Goal: Contribute content: Contribute content

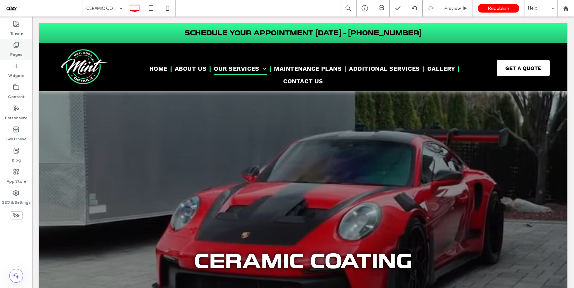
click at [19, 48] on icon at bounding box center [16, 45] width 7 height 7
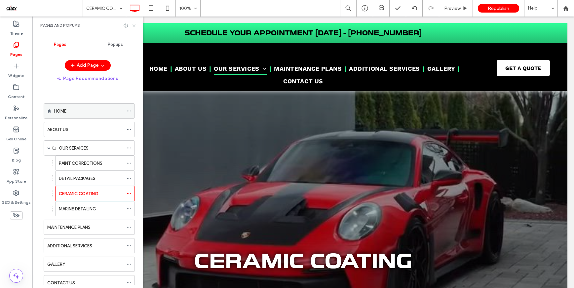
click at [76, 115] on div "HOME" at bounding box center [88, 111] width 69 height 15
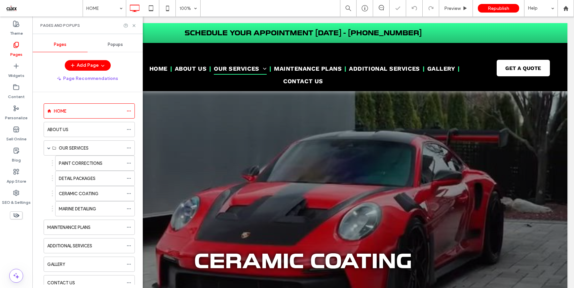
click at [137, 25] on div "Pages and Popups" at bounding box center [87, 26] width 110 height 18
click at [133, 25] on icon at bounding box center [134, 25] width 5 height 5
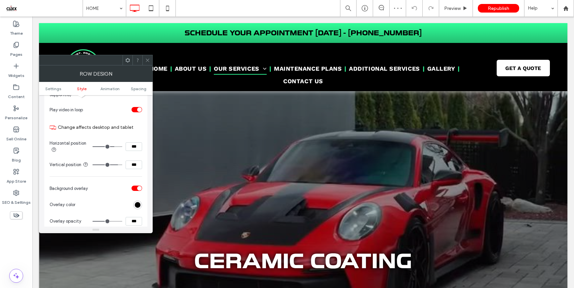
scroll to position [253, 0]
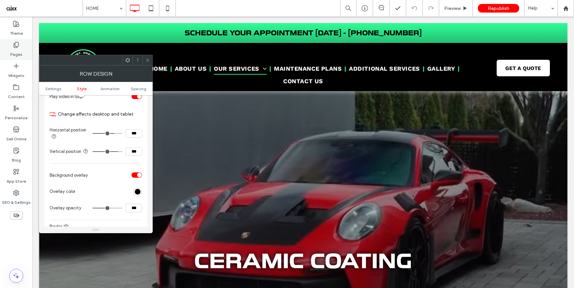
click at [17, 53] on label "Pages" at bounding box center [16, 52] width 12 height 9
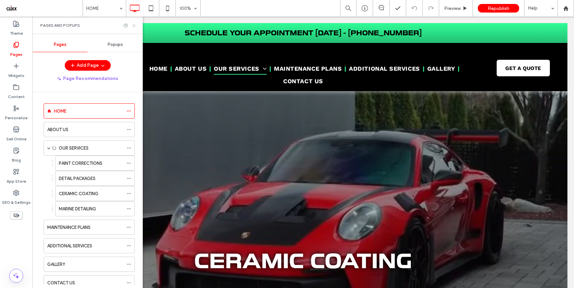
click at [134, 25] on icon at bounding box center [134, 25] width 5 height 5
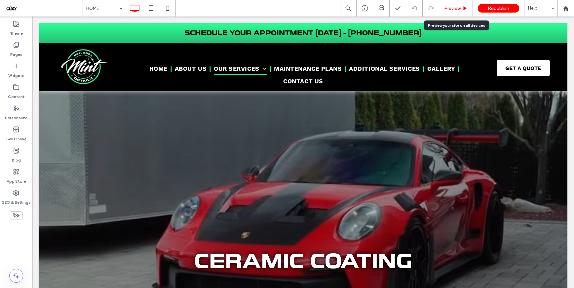
click at [452, 10] on span "Preview" at bounding box center [452, 9] width 17 height 6
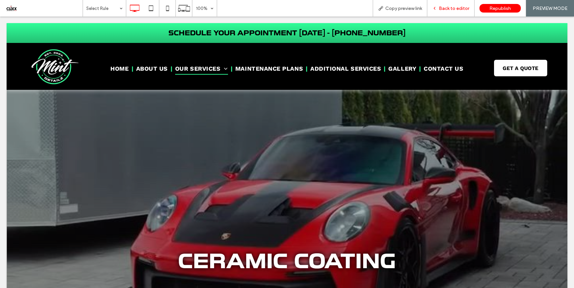
click at [459, 3] on div "Back to editor" at bounding box center [451, 8] width 47 height 17
click at [454, 6] on span "Back to editor" at bounding box center [454, 9] width 30 height 6
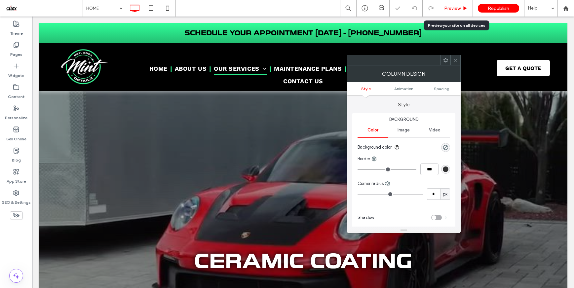
click at [450, 4] on div "Preview" at bounding box center [456, 8] width 34 height 17
click at [459, 7] on span "Preview" at bounding box center [452, 9] width 17 height 6
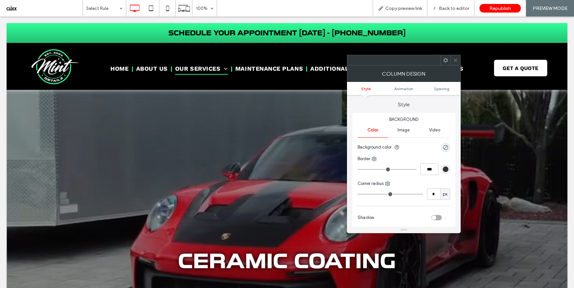
click at [452, 59] on div at bounding box center [456, 60] width 10 height 10
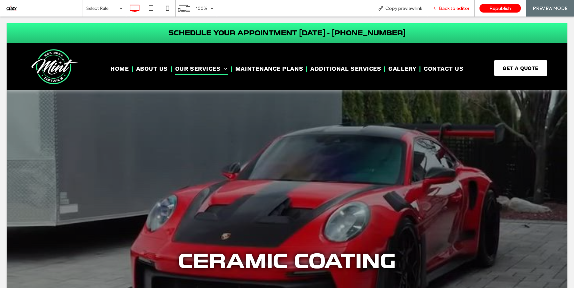
click at [449, 10] on span "Back to editor" at bounding box center [454, 9] width 30 height 6
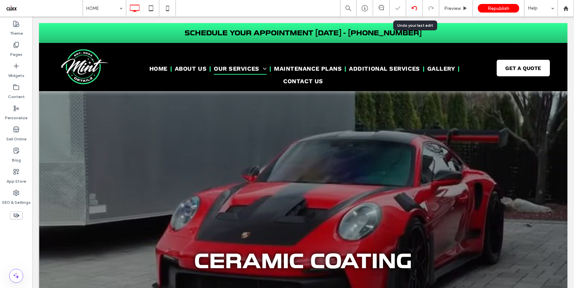
click at [415, 9] on icon at bounding box center [414, 8] width 5 height 5
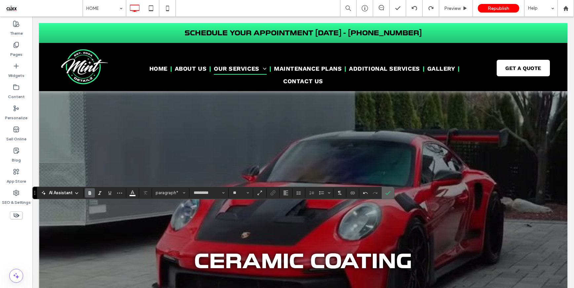
click at [386, 191] on icon "Confirm" at bounding box center [388, 192] width 5 height 5
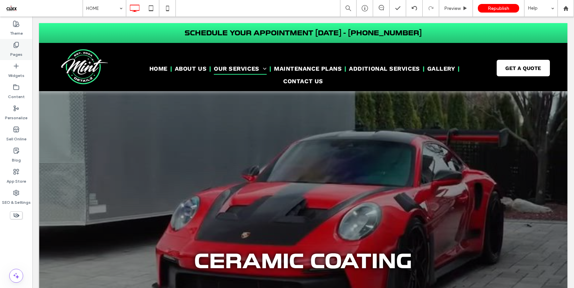
drag, startPoint x: 20, startPoint y: 49, endPoint x: 23, endPoint y: 58, distance: 9.5
click at [20, 49] on label "Pages" at bounding box center [16, 52] width 12 height 9
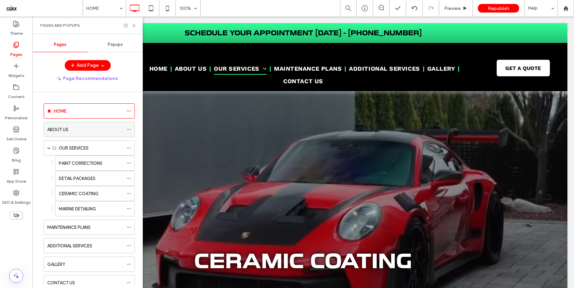
click at [73, 133] on div "ABOUT US" at bounding box center [85, 129] width 76 height 7
click at [135, 26] on icon at bounding box center [134, 25] width 5 height 5
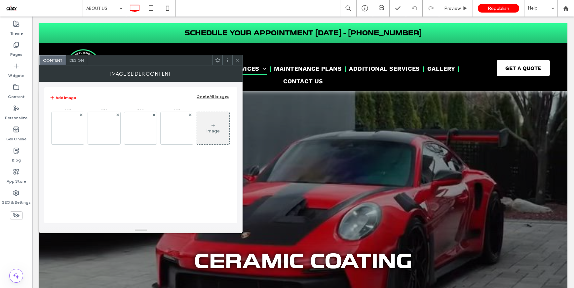
click at [74, 60] on span "Design" at bounding box center [76, 60] width 14 height 5
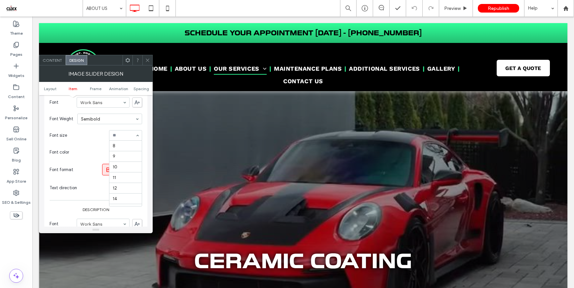
scroll to position [87, 0]
click at [122, 136] on input at bounding box center [124, 135] width 22 height 5
type input "**"
click at [148, 59] on icon at bounding box center [147, 60] width 5 height 5
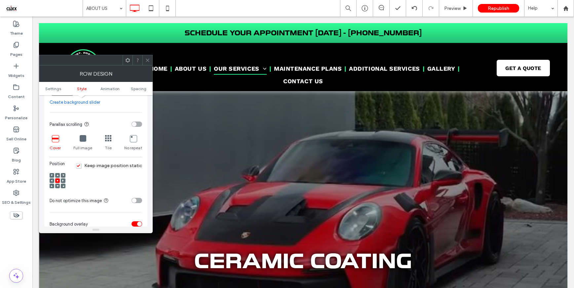
scroll to position [189, 0]
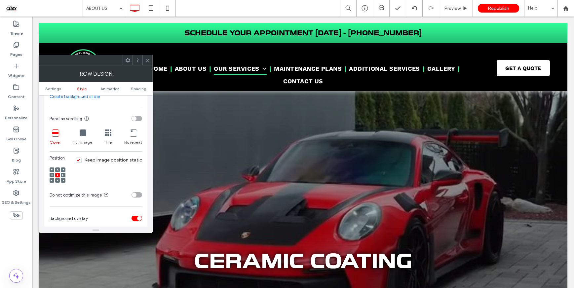
click at [58, 170] on use at bounding box center [58, 170] width 2 height 2
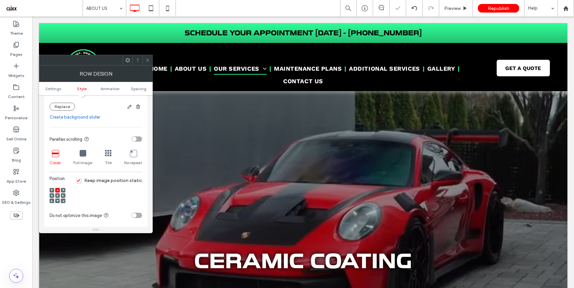
scroll to position [108, 0]
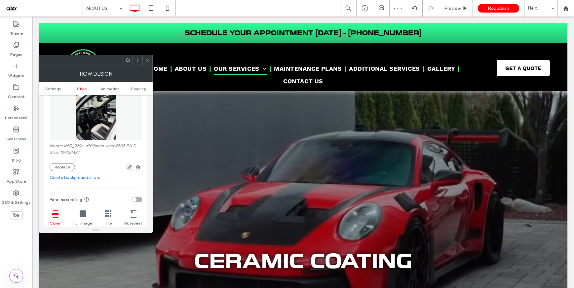
click at [127, 166] on icon "button" at bounding box center [129, 167] width 5 height 5
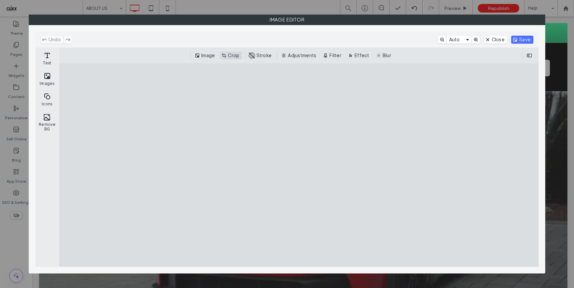
click at [235, 55] on button "Crop" at bounding box center [231, 56] width 22 height 8
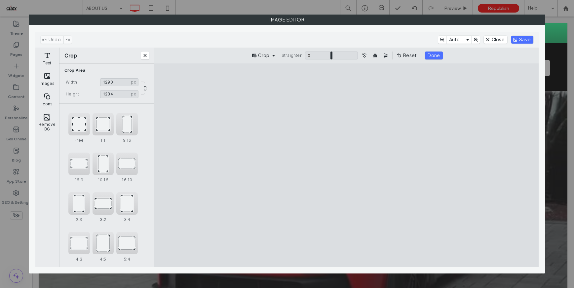
type input "****"
drag, startPoint x: 420, startPoint y: 86, endPoint x: 432, endPoint y: 107, distance: 24.4
click at [347, 165] on cesdk-canvas "Editor canvas" at bounding box center [347, 165] width 0 height 0
click at [519, 39] on button "Save" at bounding box center [523, 40] width 22 height 8
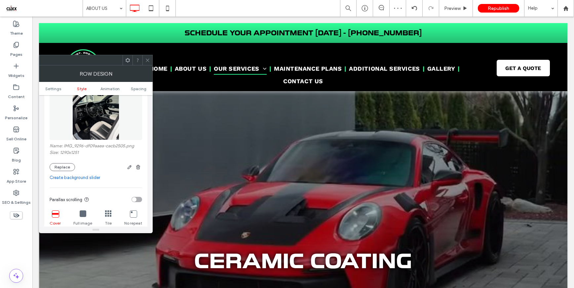
click at [149, 62] on icon at bounding box center [147, 60] width 5 height 5
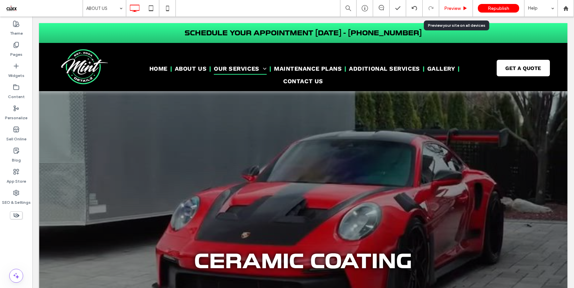
click at [457, 10] on span "Preview" at bounding box center [452, 9] width 17 height 6
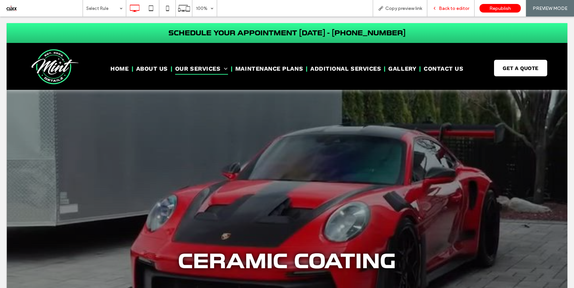
click at [457, 10] on span "Back to editor" at bounding box center [454, 9] width 30 height 6
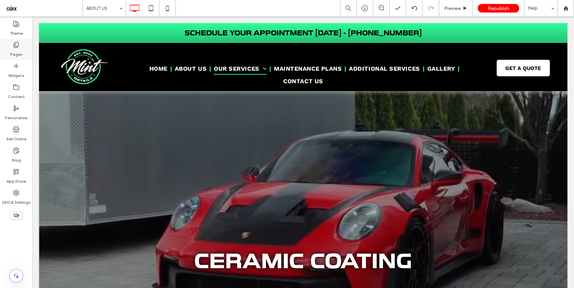
click at [15, 46] on icon at bounding box center [16, 45] width 7 height 7
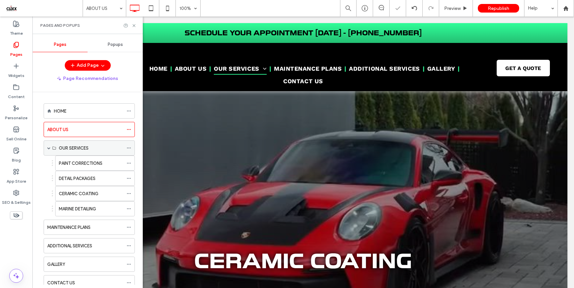
click at [79, 148] on label "OUR SERVICES" at bounding box center [74, 149] width 30 height 12
click at [81, 163] on label "PAINT CORRECTIONS" at bounding box center [81, 164] width 44 height 12
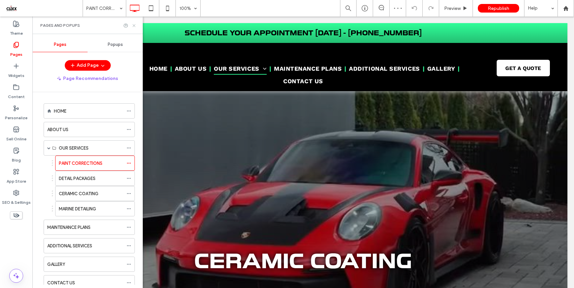
click at [134, 26] on icon at bounding box center [134, 25] width 5 height 5
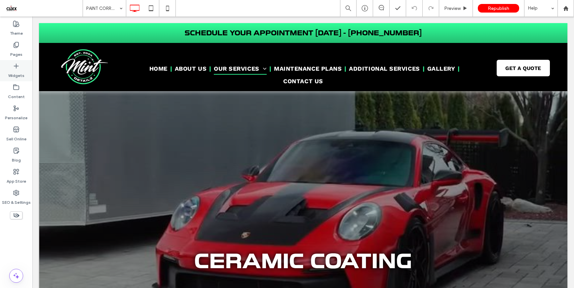
click at [13, 51] on label "Pages" at bounding box center [16, 52] width 12 height 9
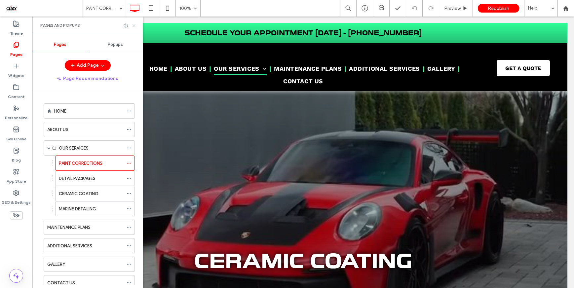
click at [133, 26] on use at bounding box center [134, 25] width 3 height 3
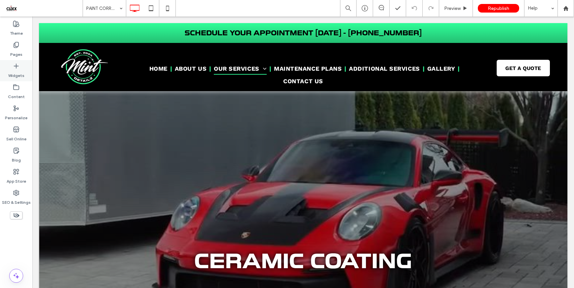
click at [11, 48] on div "Pages" at bounding box center [16, 49] width 32 height 21
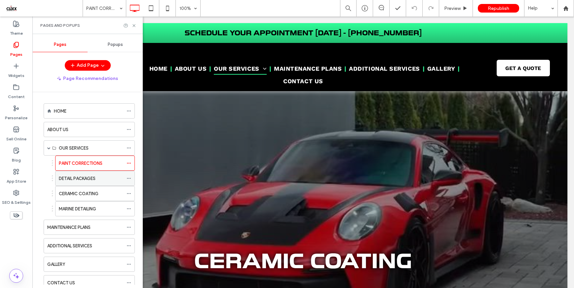
click at [73, 180] on label "DETAIL PACKAGES" at bounding box center [77, 179] width 37 height 12
click at [133, 26] on icon at bounding box center [134, 25] width 5 height 5
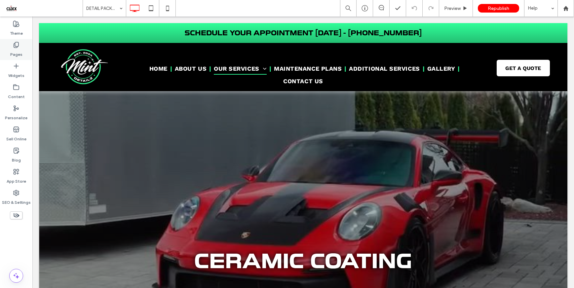
click at [18, 53] on label "Pages" at bounding box center [16, 52] width 12 height 9
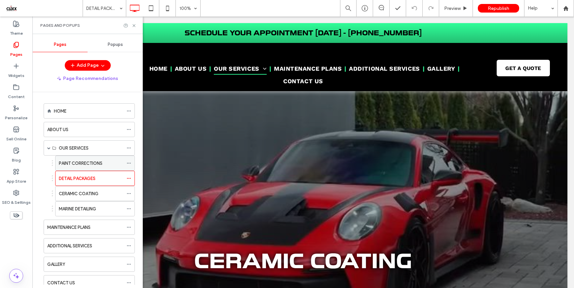
click at [74, 159] on div "PAINT CORRECTIONS" at bounding box center [91, 163] width 64 height 15
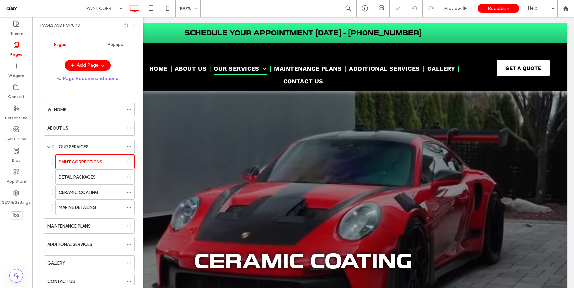
click at [133, 24] on icon at bounding box center [134, 25] width 5 height 5
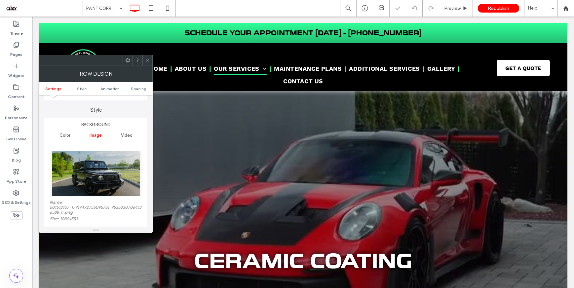
scroll to position [151, 0]
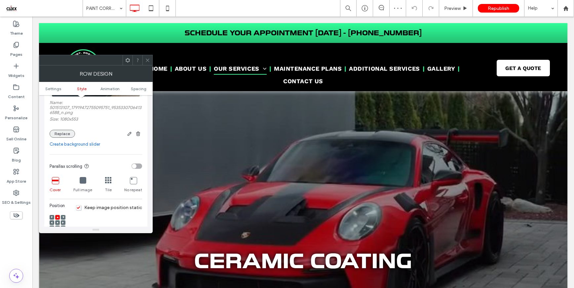
click at [58, 135] on button "Replace" at bounding box center [62, 134] width 25 height 8
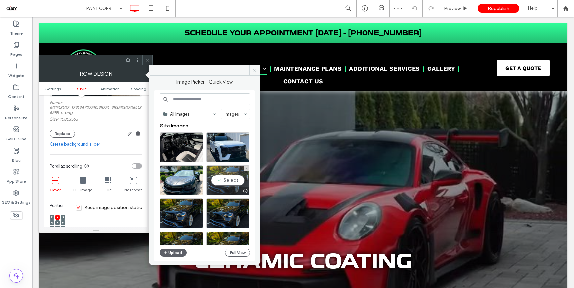
click at [222, 180] on div "Select" at bounding box center [227, 181] width 43 height 30
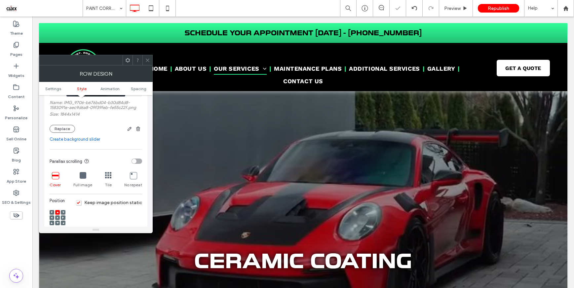
click at [145, 59] on icon at bounding box center [147, 60] width 5 height 5
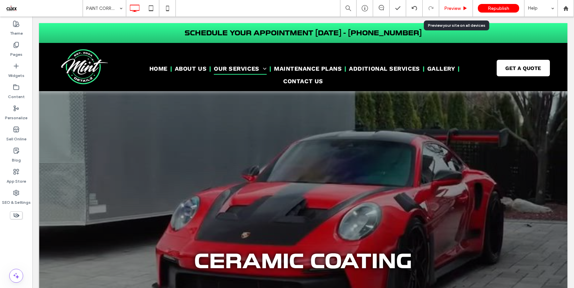
click at [449, 6] on span "Preview" at bounding box center [452, 9] width 17 height 6
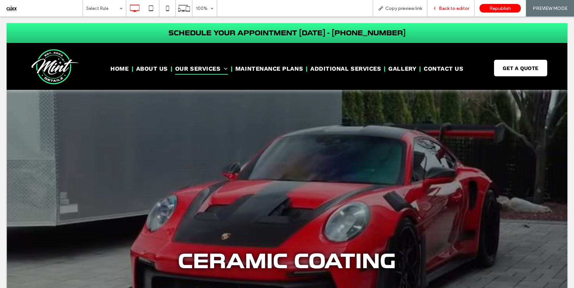
click at [449, 10] on span "Back to editor" at bounding box center [454, 9] width 30 height 6
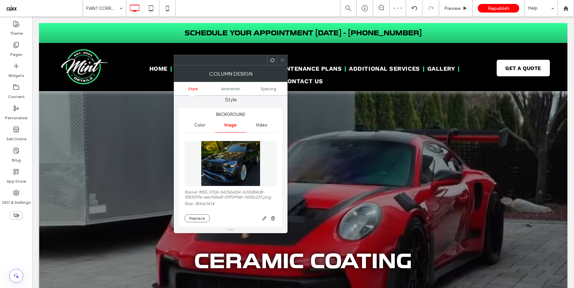
scroll to position [7, 0]
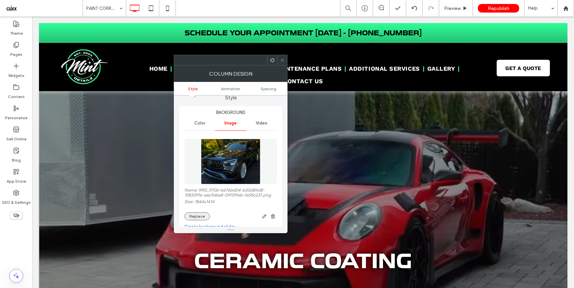
click at [203, 215] on button "Replace" at bounding box center [197, 217] width 25 height 8
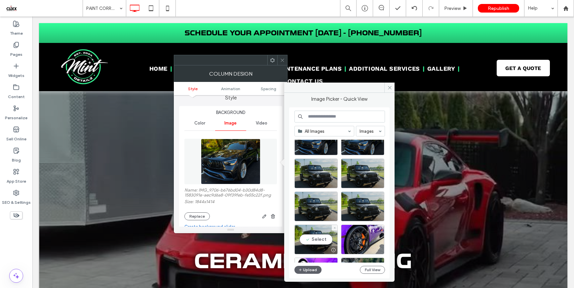
scroll to position [115, 0]
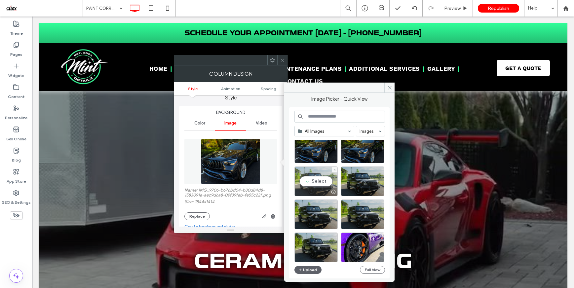
click at [323, 185] on div "Select" at bounding box center [316, 182] width 43 height 30
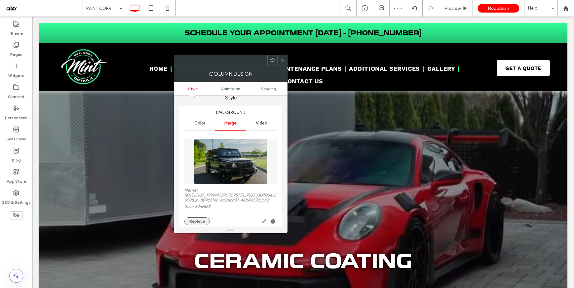
click at [196, 221] on button "Replace" at bounding box center [197, 222] width 25 height 8
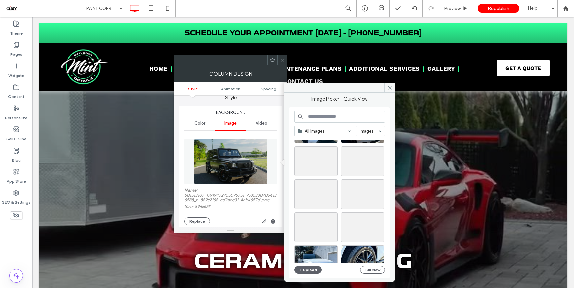
scroll to position [1425, 0]
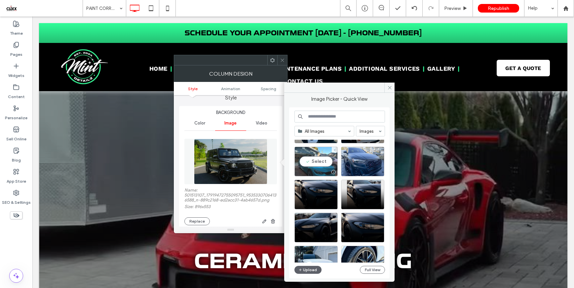
click at [324, 164] on div "Select" at bounding box center [316, 162] width 43 height 30
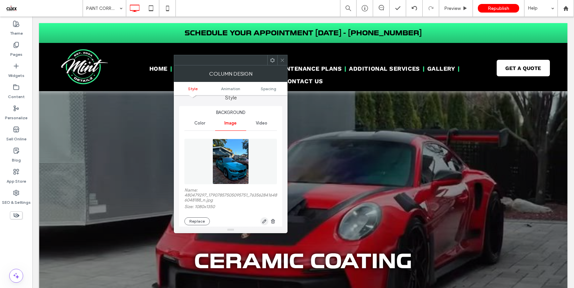
click at [264, 223] on use "button" at bounding box center [265, 222] width 4 height 4
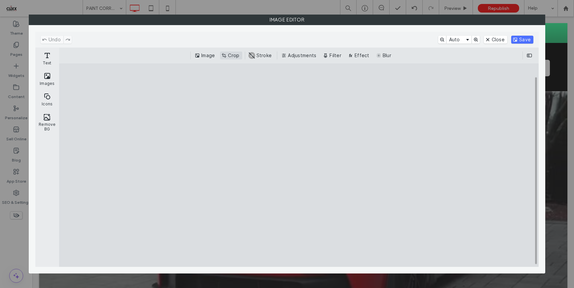
click at [230, 54] on button "Crop" at bounding box center [231, 56] width 22 height 8
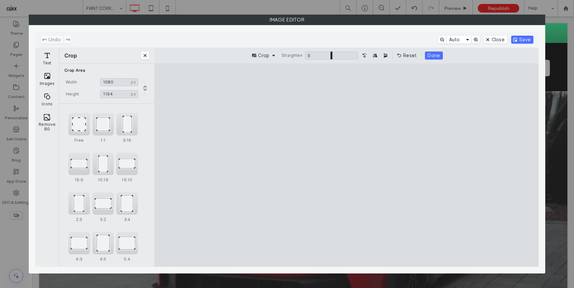
type input "****"
drag, startPoint x: 413, startPoint y: 83, endPoint x: 423, endPoint y: 103, distance: 21.9
click at [347, 165] on cesdk-canvas "Editor canvas" at bounding box center [347, 165] width 0 height 0
click at [518, 41] on button "Save" at bounding box center [523, 40] width 22 height 8
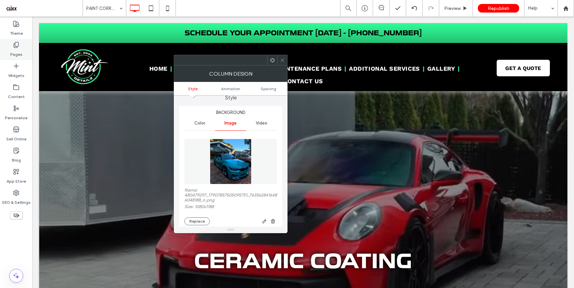
click at [19, 53] on label "Pages" at bounding box center [16, 52] width 12 height 9
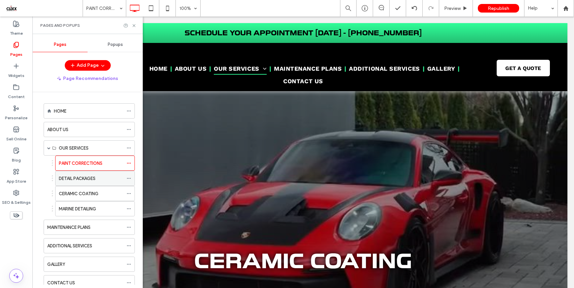
click at [79, 178] on label "DETAIL PACKAGES" at bounding box center [77, 179] width 37 height 12
click at [82, 192] on label "CERAMIC COATING" at bounding box center [79, 194] width 40 height 12
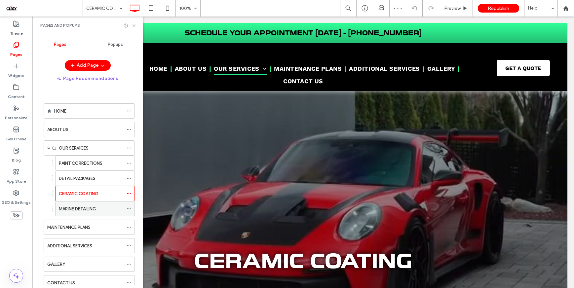
click at [96, 211] on label "MARINE DETAILING" at bounding box center [77, 209] width 37 height 12
click at [71, 161] on label "PAINT CORRECTIONS" at bounding box center [81, 164] width 44 height 12
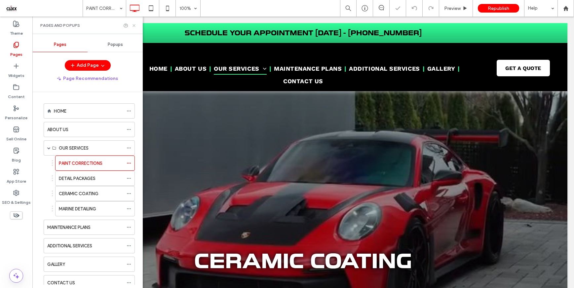
click at [135, 25] on icon at bounding box center [134, 25] width 5 height 5
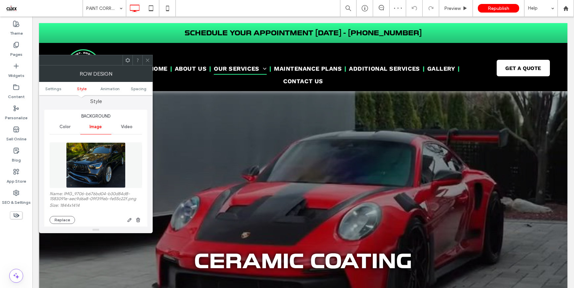
scroll to position [60, 0]
click at [64, 221] on button "Replace" at bounding box center [62, 220] width 25 height 8
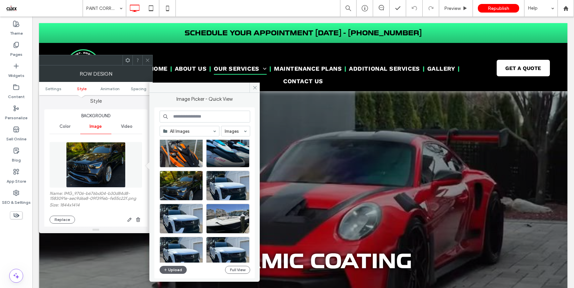
scroll to position [1303, 0]
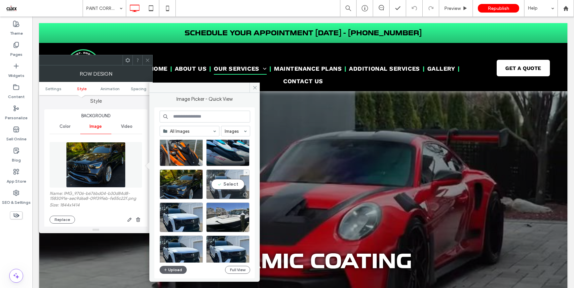
click at [222, 186] on div "Select" at bounding box center [227, 185] width 43 height 30
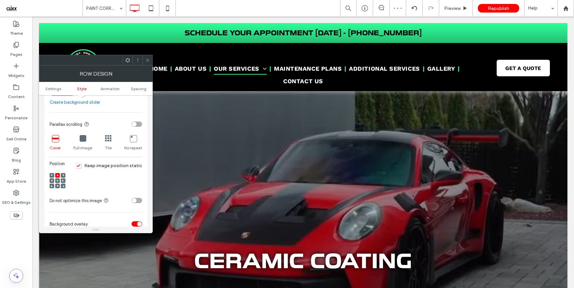
scroll to position [211, 0]
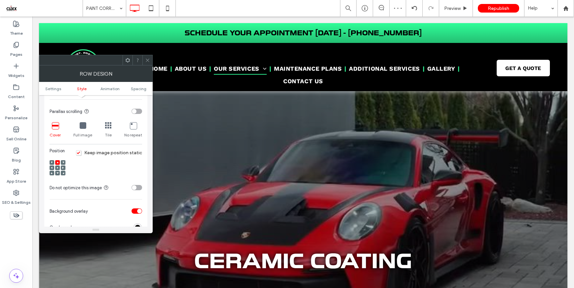
click at [57, 169] on icon at bounding box center [58, 168] width 2 height 2
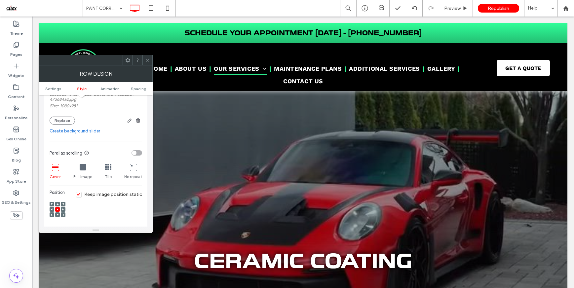
scroll to position [162, 0]
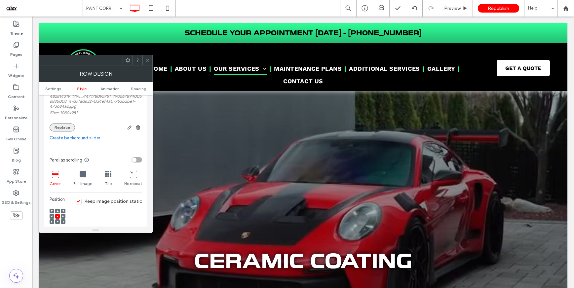
click at [62, 130] on button "Replace" at bounding box center [62, 128] width 25 height 8
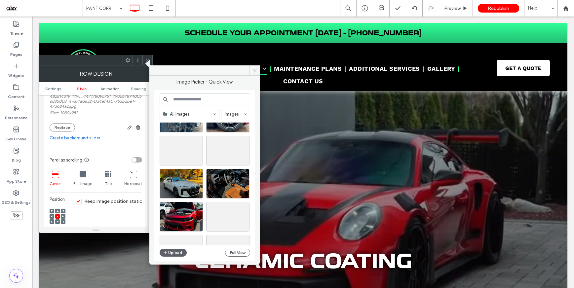
scroll to position [2444, 0]
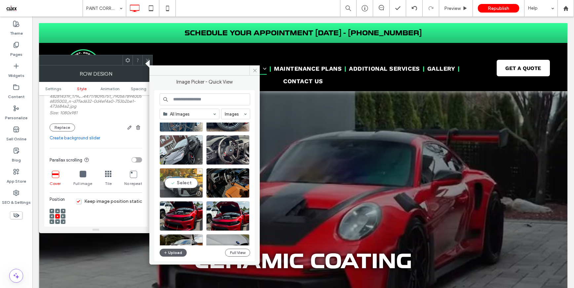
click at [189, 183] on div "Select" at bounding box center [181, 183] width 43 height 30
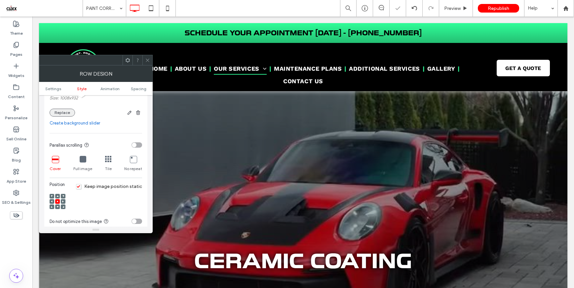
click at [62, 115] on button "Replace" at bounding box center [62, 113] width 25 height 8
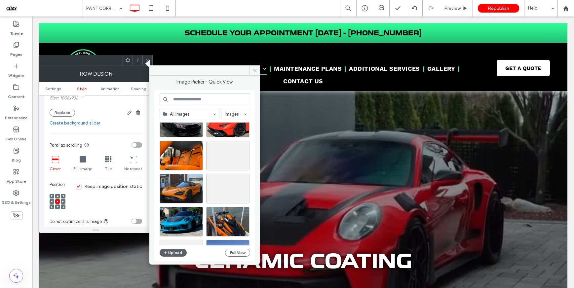
scroll to position [2746, 0]
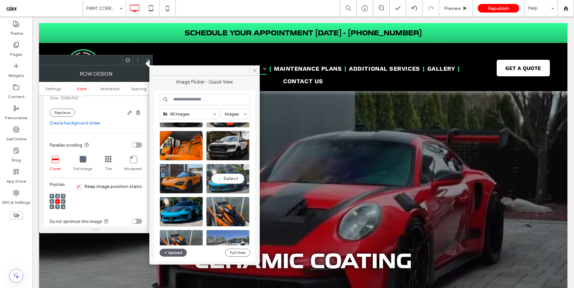
click at [225, 181] on div "Select" at bounding box center [227, 179] width 43 height 30
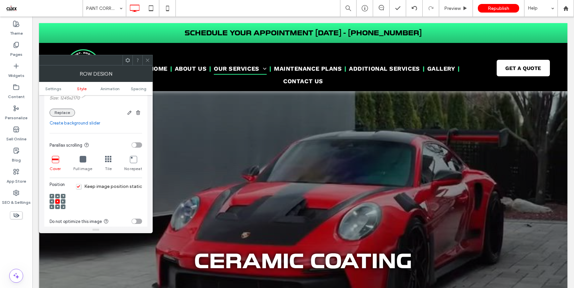
click at [62, 116] on button "Replace" at bounding box center [62, 113] width 25 height 8
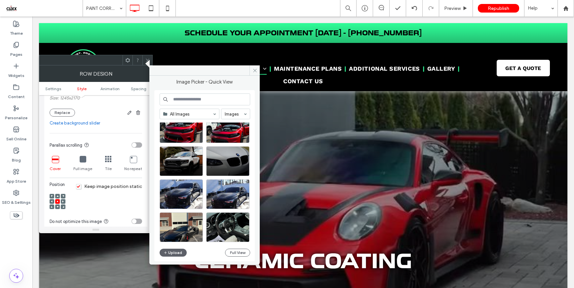
scroll to position [2533, 0]
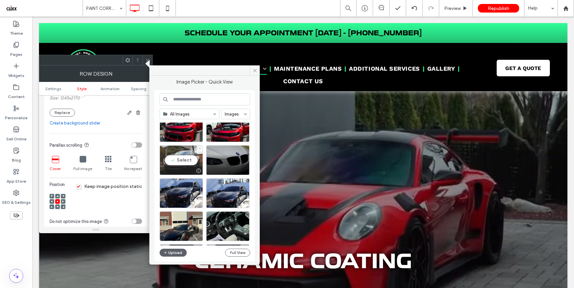
click at [184, 153] on div "Select" at bounding box center [181, 160] width 43 height 30
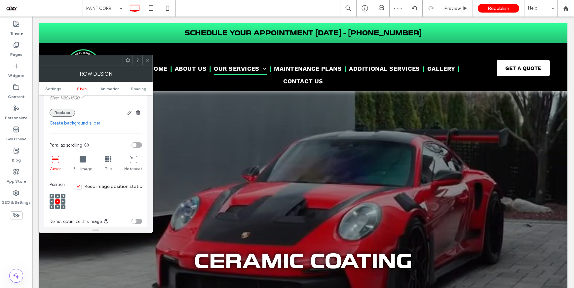
click at [62, 115] on button "Replace" at bounding box center [62, 113] width 25 height 8
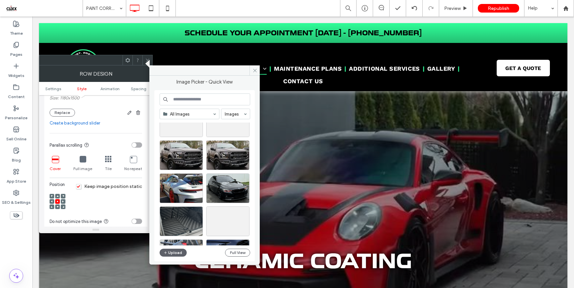
scroll to position [3368, 0]
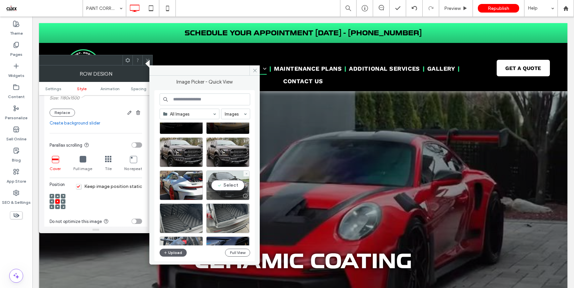
click at [226, 183] on div "Select" at bounding box center [227, 186] width 43 height 30
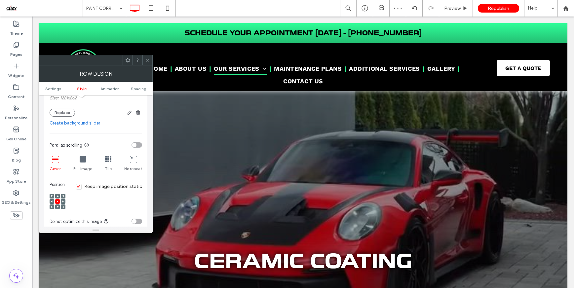
click at [144, 60] on div at bounding box center [148, 60] width 10 height 10
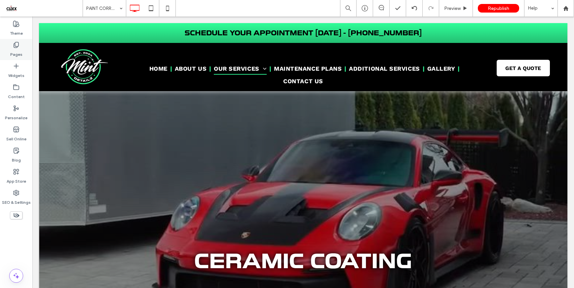
click at [9, 43] on div "Pages" at bounding box center [16, 49] width 32 height 21
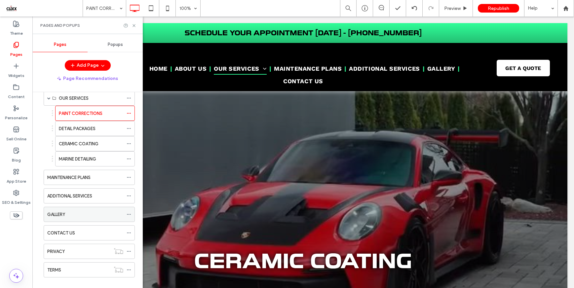
scroll to position [51, 0]
click at [62, 213] on label "GALLERY" at bounding box center [56, 214] width 18 height 12
click at [134, 25] on use at bounding box center [134, 25] width 3 height 3
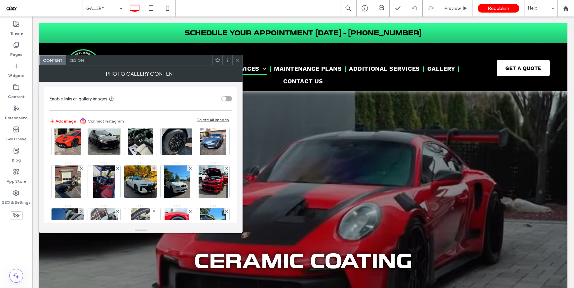
scroll to position [217, 0]
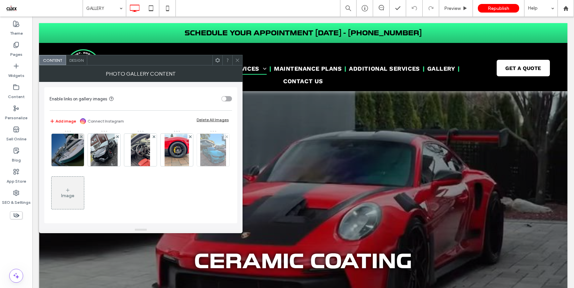
click at [200, 166] on img at bounding box center [213, 150] width 26 height 32
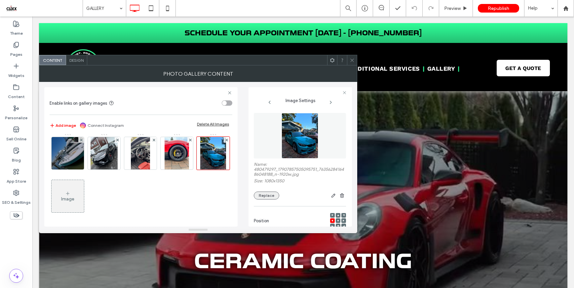
click at [266, 198] on button "Replace" at bounding box center [266, 196] width 25 height 8
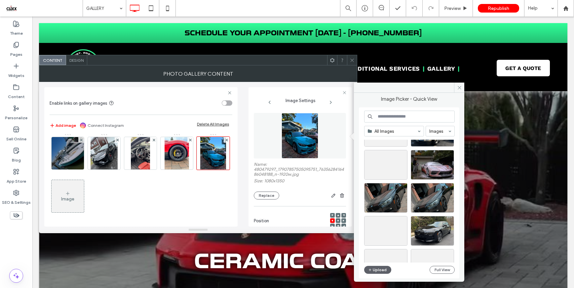
scroll to position [2104, 0]
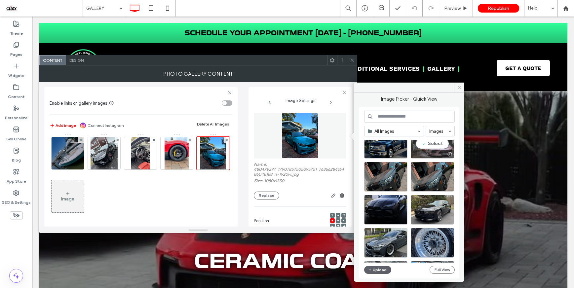
click at [434, 149] on div "Select" at bounding box center [432, 144] width 43 height 30
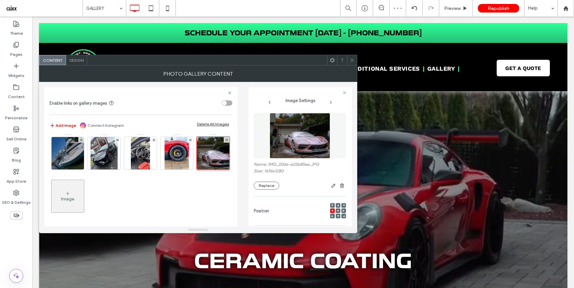
click at [352, 62] on icon at bounding box center [352, 60] width 5 height 5
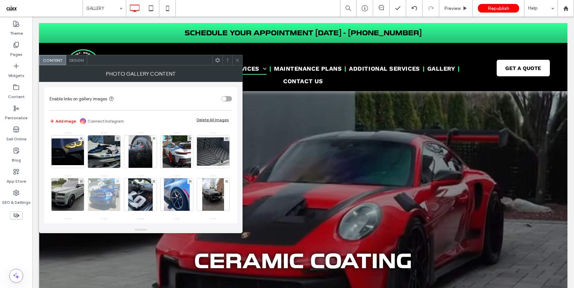
scroll to position [217, 0]
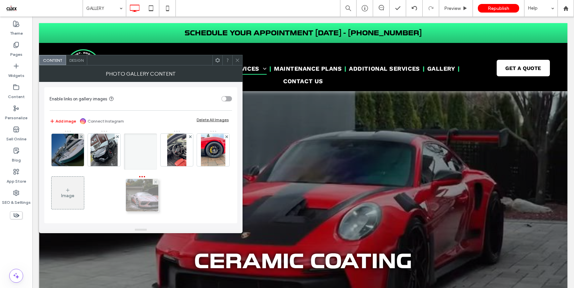
drag, startPoint x: 78, startPoint y: 195, endPoint x: 151, endPoint y: 155, distance: 83.3
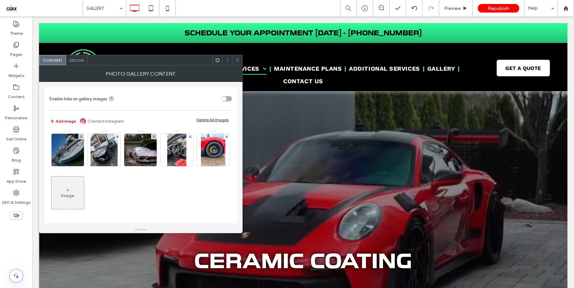
click at [236, 62] on icon at bounding box center [237, 60] width 5 height 5
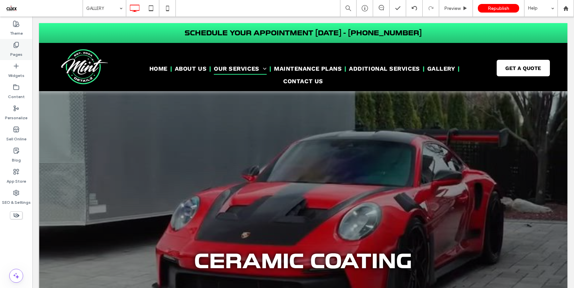
click at [15, 51] on label "Pages" at bounding box center [16, 52] width 12 height 9
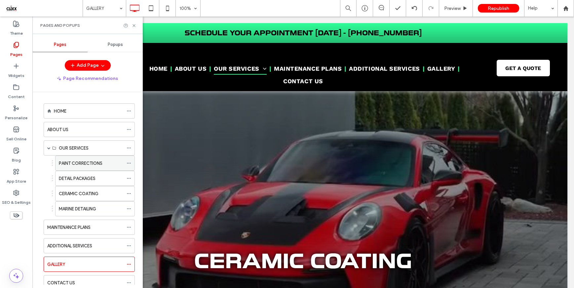
click at [96, 166] on label "PAINT CORRECTIONS" at bounding box center [81, 164] width 44 height 12
click at [134, 26] on use at bounding box center [134, 25] width 3 height 3
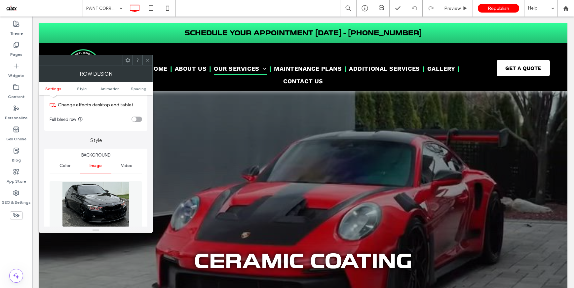
scroll to position [58, 0]
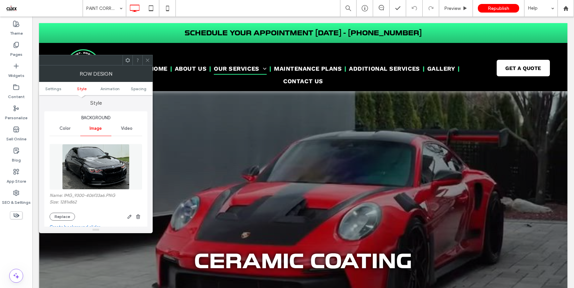
drag, startPoint x: 68, startPoint y: 215, endPoint x: 131, endPoint y: 207, distance: 63.3
click at [68, 215] on button "Replace" at bounding box center [62, 217] width 25 height 8
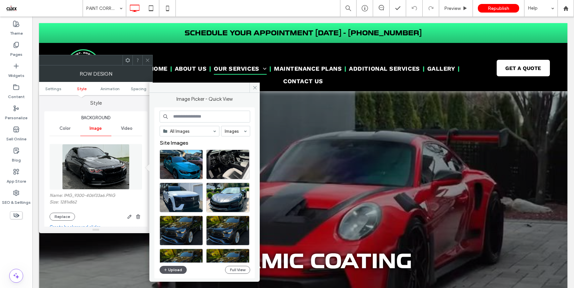
click at [178, 268] on button "Upload" at bounding box center [173, 270] width 27 height 8
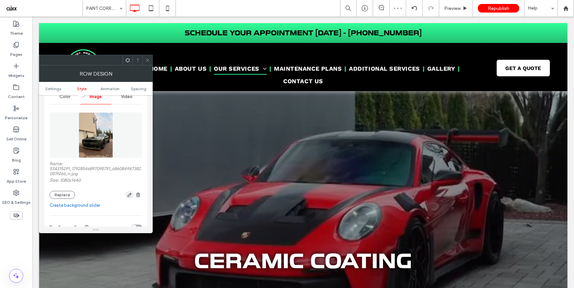
scroll to position [91, 0]
click at [128, 197] on icon "button" at bounding box center [129, 194] width 5 height 5
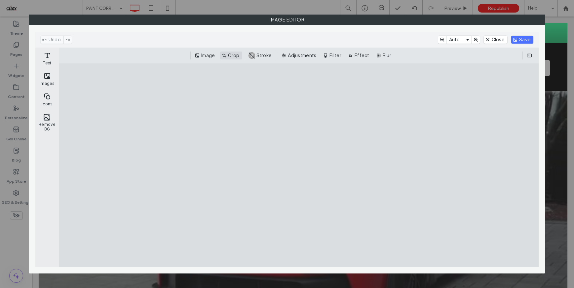
click at [224, 56] on button "Crop" at bounding box center [231, 56] width 22 height 8
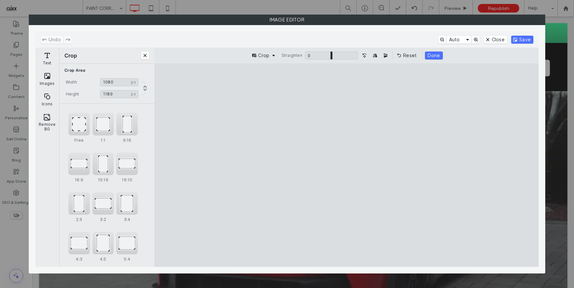
type input "****"
drag, startPoint x: 406, startPoint y: 85, endPoint x: 430, endPoint y: 114, distance: 37.4
click at [347, 165] on cesdk-canvas "Editor canvas" at bounding box center [347, 165] width 0 height 0
click at [520, 40] on button "Save" at bounding box center [523, 40] width 22 height 8
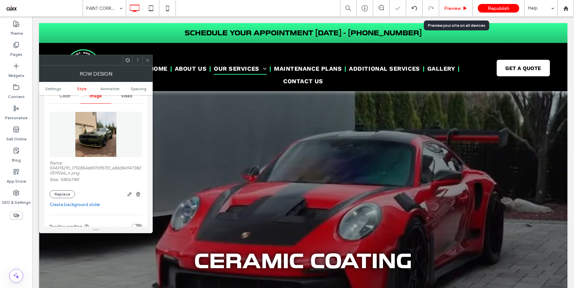
click at [455, 9] on span "Preview" at bounding box center [452, 9] width 17 height 6
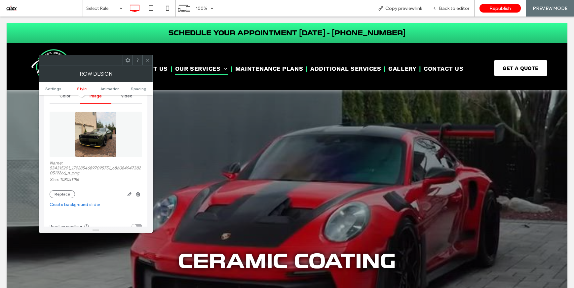
click at [147, 59] on icon at bounding box center [147, 60] width 5 height 5
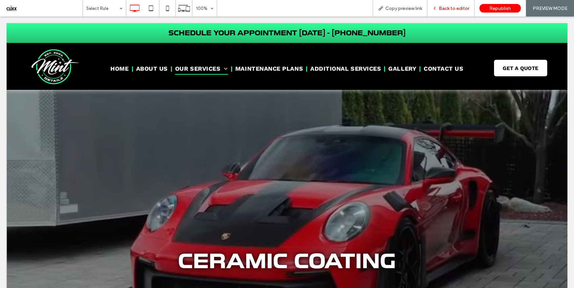
click at [463, 10] on span "Back to editor" at bounding box center [454, 9] width 30 height 6
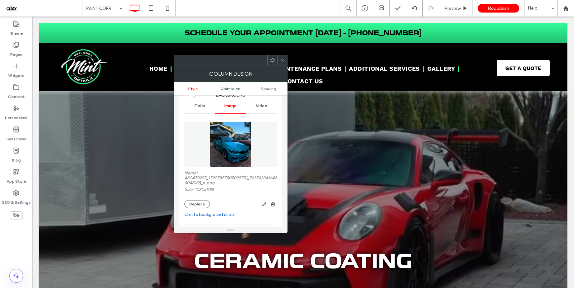
scroll to position [40, 0]
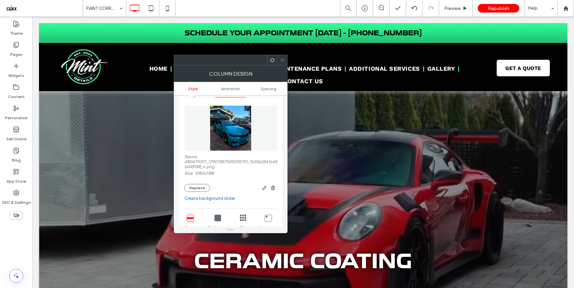
click at [281, 61] on icon at bounding box center [282, 60] width 5 height 5
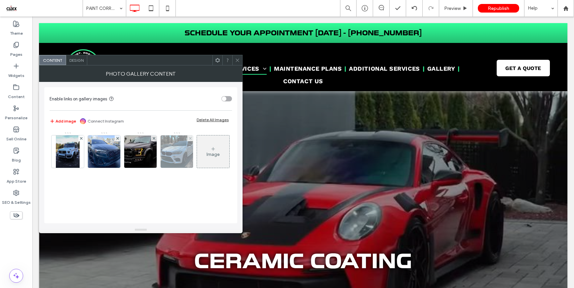
click at [173, 148] on img at bounding box center [177, 152] width 36 height 32
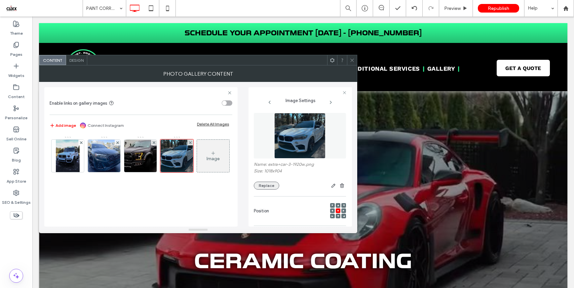
click at [274, 187] on button "Replace" at bounding box center [266, 186] width 25 height 8
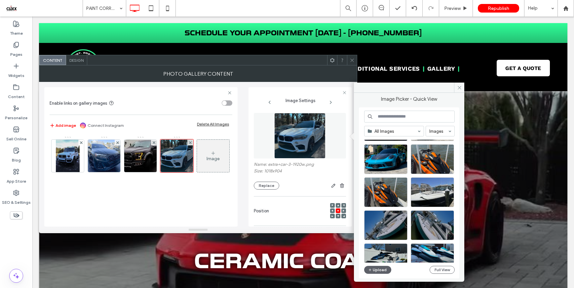
scroll to position [2850, 0]
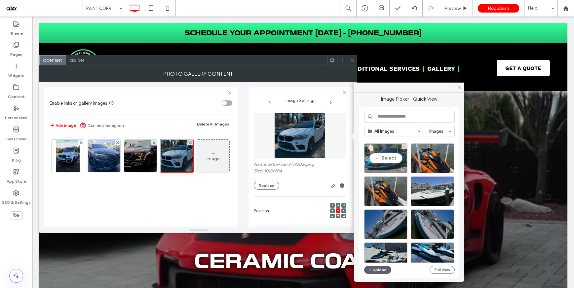
click at [392, 159] on div "Select" at bounding box center [385, 159] width 43 height 30
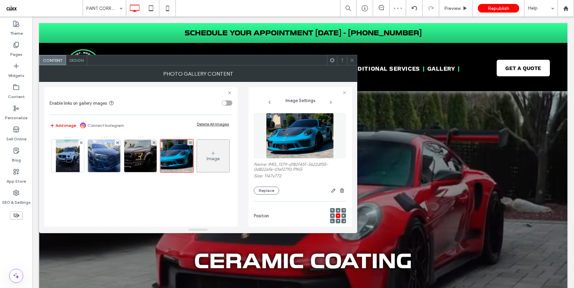
click at [352, 61] on icon at bounding box center [352, 60] width 5 height 5
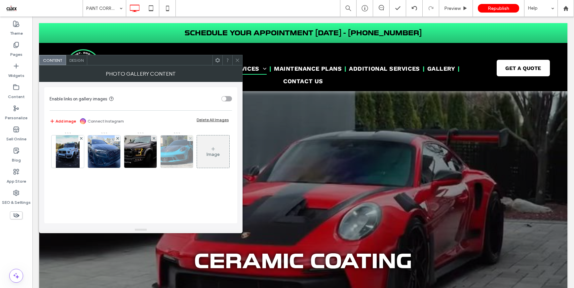
click at [171, 152] on img at bounding box center [177, 152] width 48 height 32
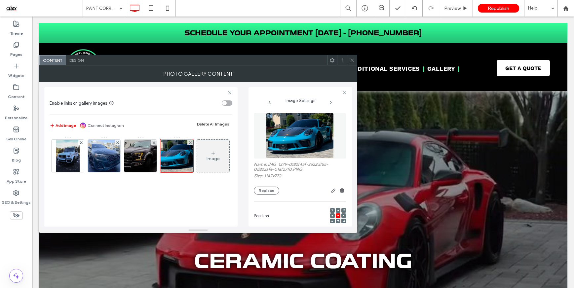
click at [332, 217] on use at bounding box center [333, 216] width 2 height 2
click at [353, 61] on use at bounding box center [352, 60] width 3 height 3
